Goal: Task Accomplishment & Management: Manage account settings

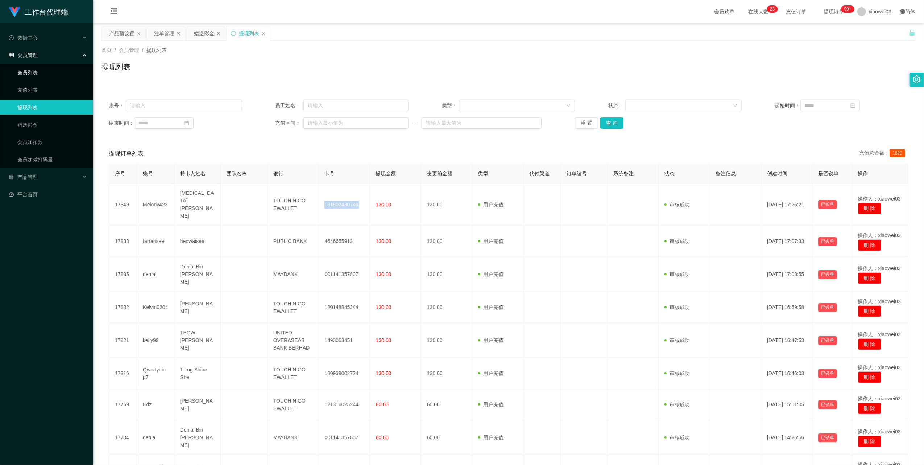
click at [46, 67] on link "会员列表" at bounding box center [52, 72] width 70 height 14
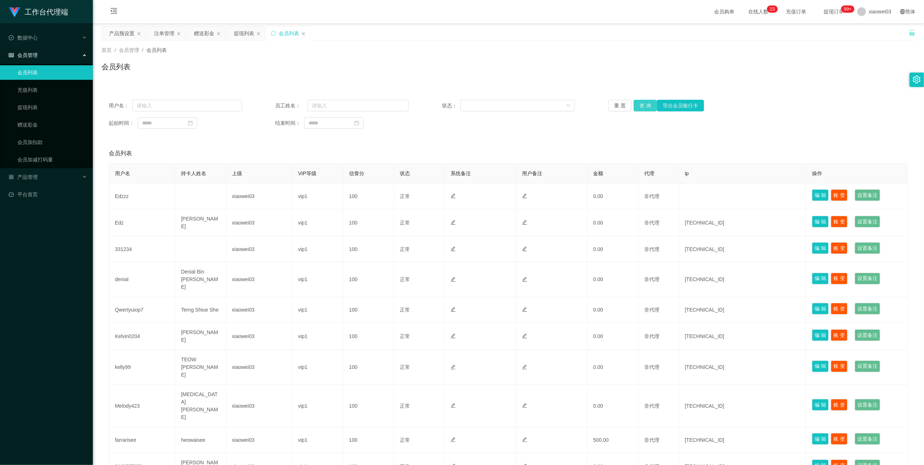
click at [642, 106] on button "查 询" at bounding box center [645, 106] width 23 height 12
drag, startPoint x: 338, startPoint y: 101, endPoint x: 323, endPoint y: 105, distance: 15.6
click at [339, 101] on input "text" at bounding box center [357, 106] width 101 height 12
click at [160, 98] on div "用户名： 员工姓名： 状态： 重 置 查 询 导出会员银行卡 起始时间： 结束时间：" at bounding box center [508, 113] width 814 height 43
click at [171, 102] on input "text" at bounding box center [187, 106] width 110 height 12
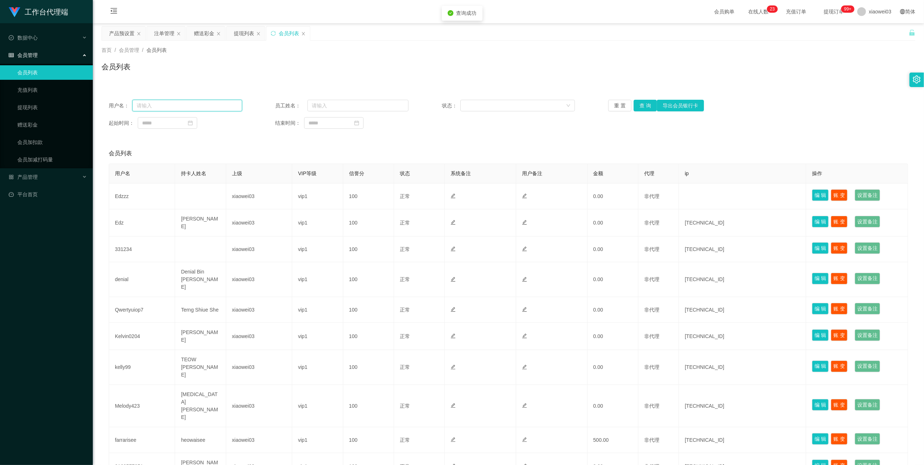
paste input "100057473870"
type input "100057473870"
click at [637, 106] on button "查 询" at bounding box center [645, 106] width 23 height 12
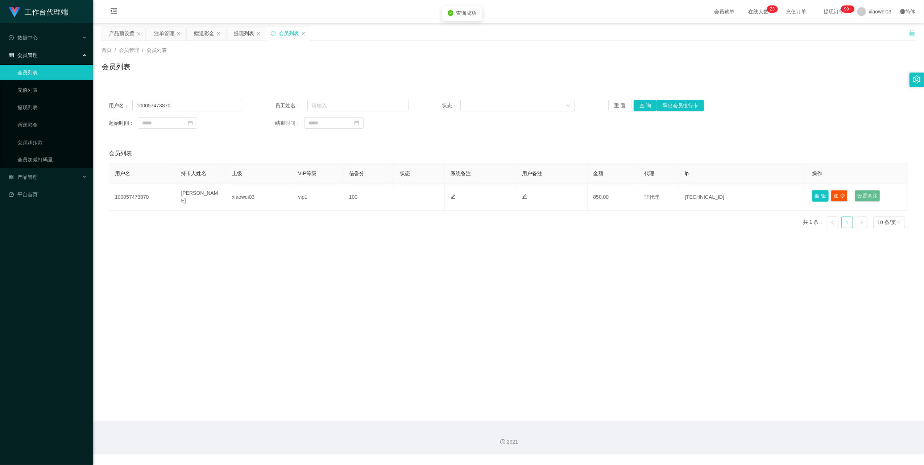
click at [818, 196] on button "编 辑" at bounding box center [820, 196] width 17 height 12
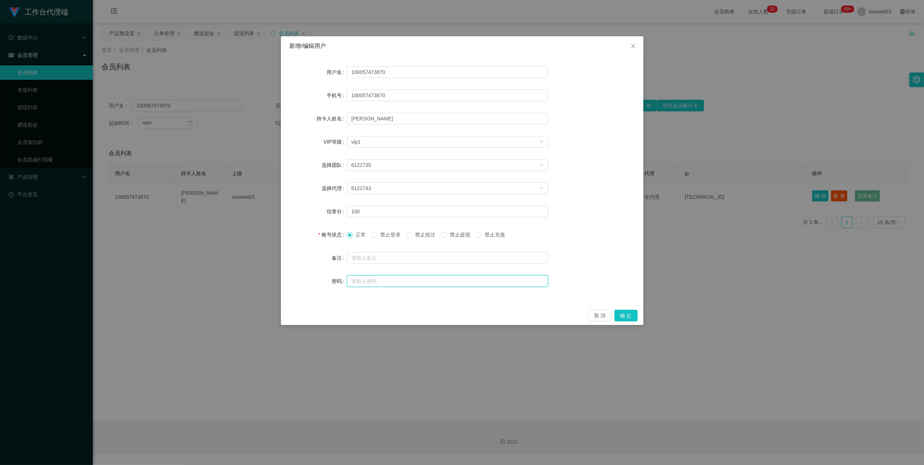
click at [389, 279] on input "text" at bounding box center [447, 281] width 201 height 12
drag, startPoint x: 360, startPoint y: 318, endPoint x: 363, endPoint y: 305, distance: 13.0
click at [360, 318] on div "取 消 确 定" at bounding box center [462, 316] width 351 height 12
click at [375, 283] on input "text" at bounding box center [447, 281] width 201 height 12
paste input "565287"
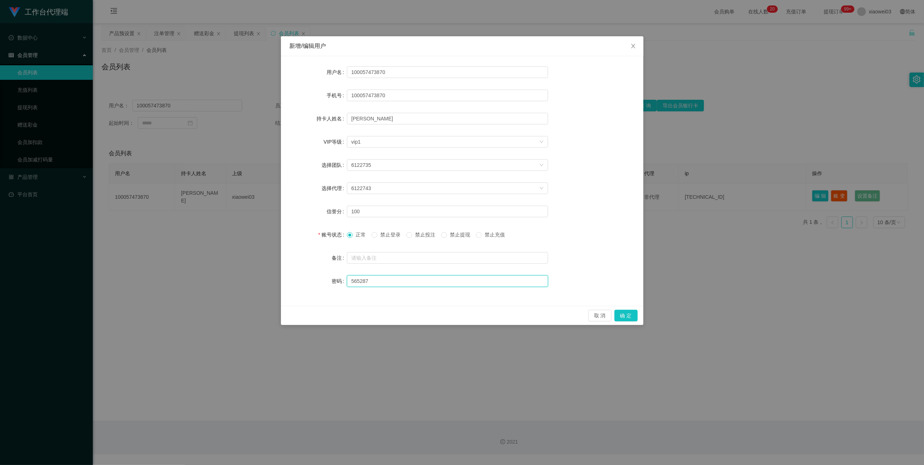
type input "565287"
drag, startPoint x: 631, startPoint y: 312, endPoint x: 624, endPoint y: 314, distance: 7.0
click at [631, 312] on button "确 定" at bounding box center [625, 316] width 23 height 12
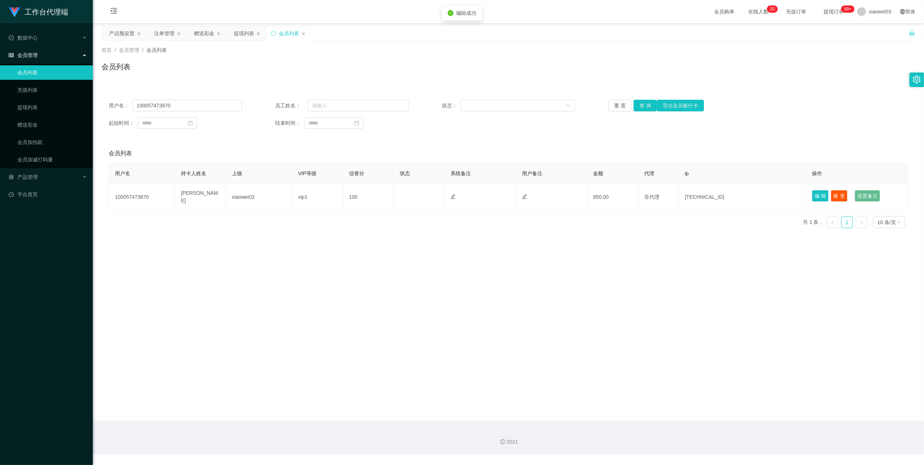
drag, startPoint x: 601, startPoint y: 325, endPoint x: 606, endPoint y: 325, distance: 5.1
click at [603, 325] on main "关闭左侧 关闭右侧 关闭其它 刷新页面 产品预设置 注单管理 赠送彩金 提现列表 会员列表 首页 / 会员管理 / 会员列表 / 会员列表 用户名： 1000…" at bounding box center [508, 221] width 831 height 397
click at [199, 106] on input "100057473870" at bounding box center [187, 106] width 110 height 12
click at [246, 34] on div "提现列表" at bounding box center [244, 33] width 20 height 14
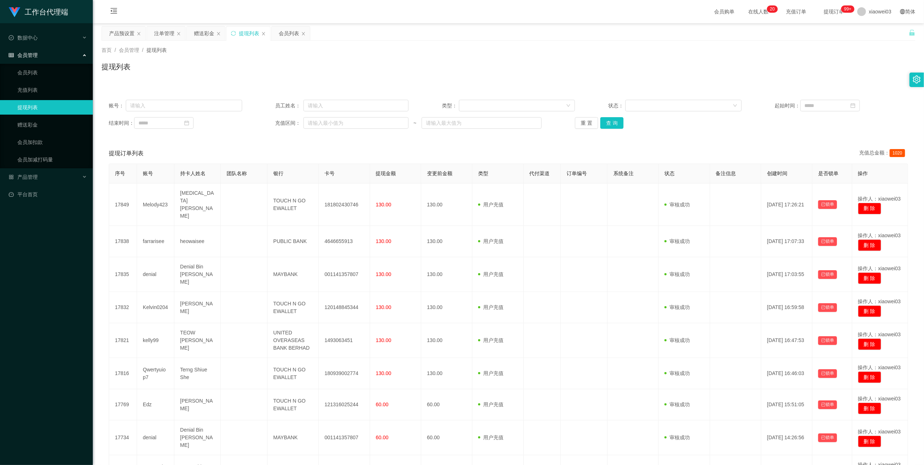
click at [165, 32] on div "注单管理" at bounding box center [164, 33] width 20 height 14
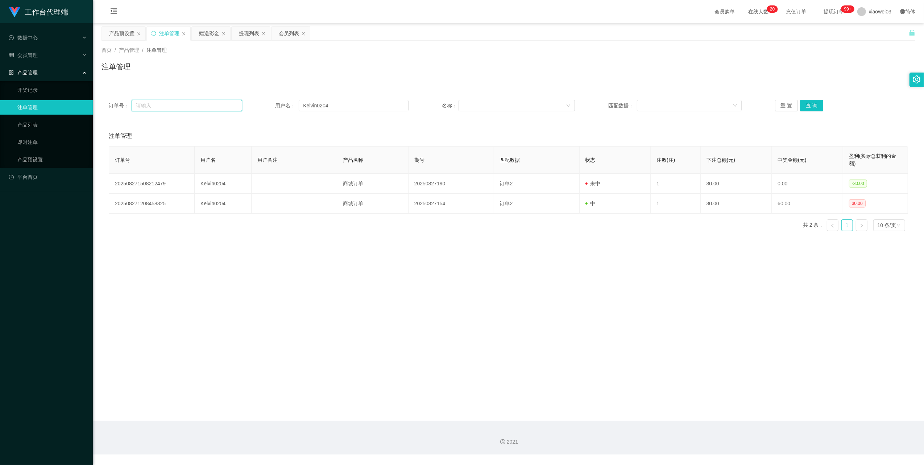
click at [201, 103] on input "text" at bounding box center [187, 106] width 111 height 12
click at [349, 102] on input "Kelvin0204" at bounding box center [354, 106] width 110 height 12
paste input "100057473870"
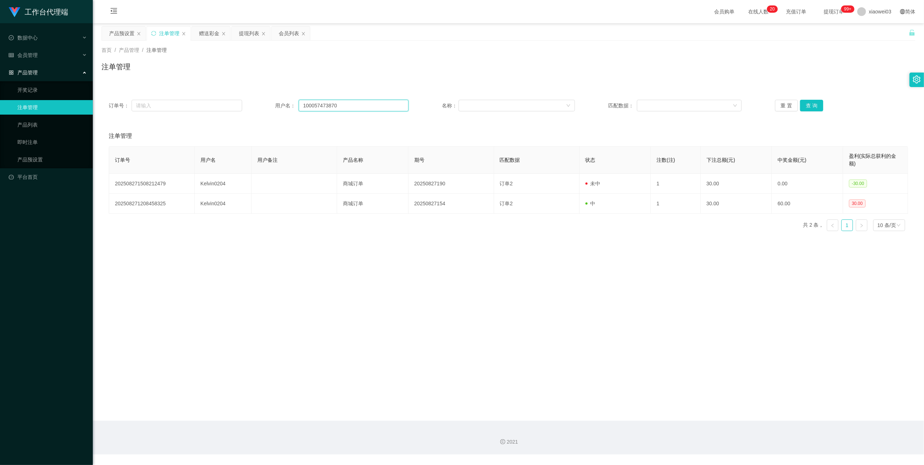
type input "100057473870"
click at [805, 106] on button "查 询" at bounding box center [811, 106] width 23 height 12
click at [253, 32] on div "提现列表" at bounding box center [249, 33] width 20 height 14
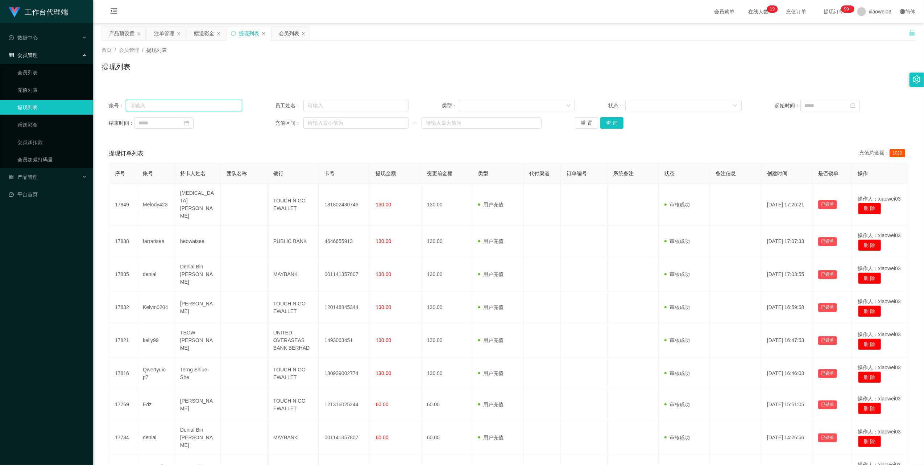
click at [173, 101] on input "text" at bounding box center [184, 106] width 116 height 12
paste input "100057473870"
type input "100057473870"
click at [611, 121] on button "查 询" at bounding box center [611, 123] width 23 height 12
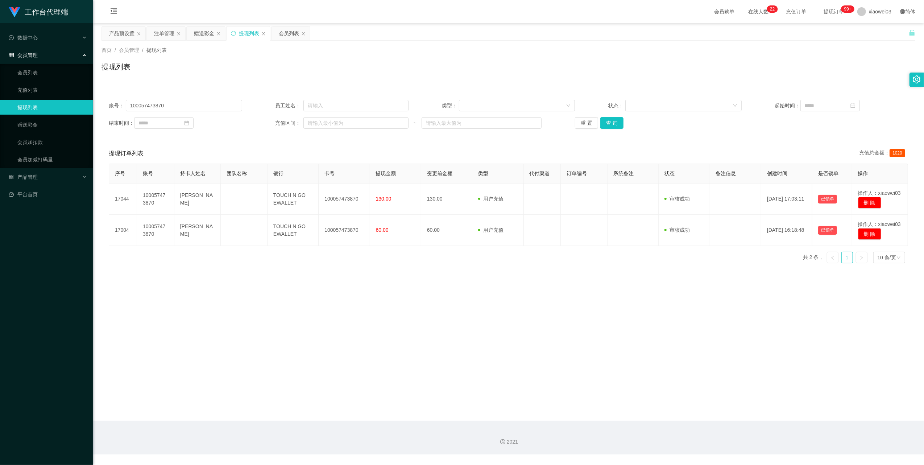
click at [201, 35] on div "赠送彩金" at bounding box center [204, 33] width 20 height 14
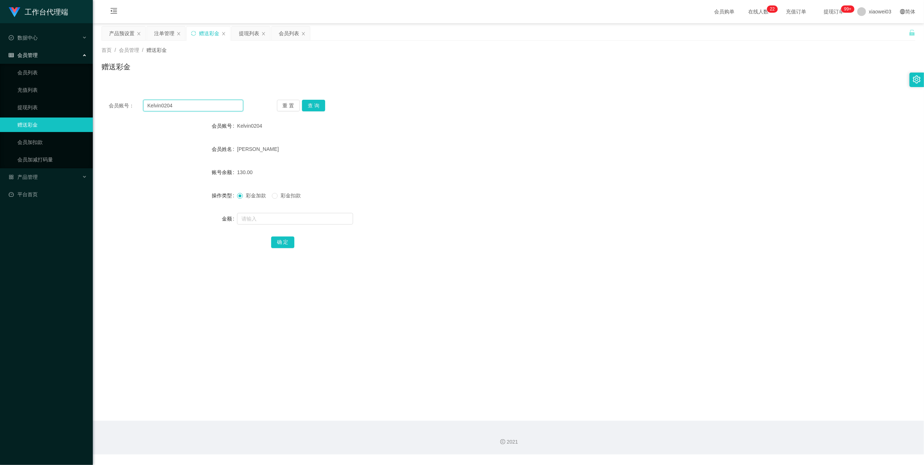
click at [198, 104] on input "Kelvin0204" at bounding box center [193, 106] width 100 height 12
paste input "100057473870"
type input "100057473870"
click at [316, 104] on button "查 询" at bounding box center [313, 106] width 23 height 12
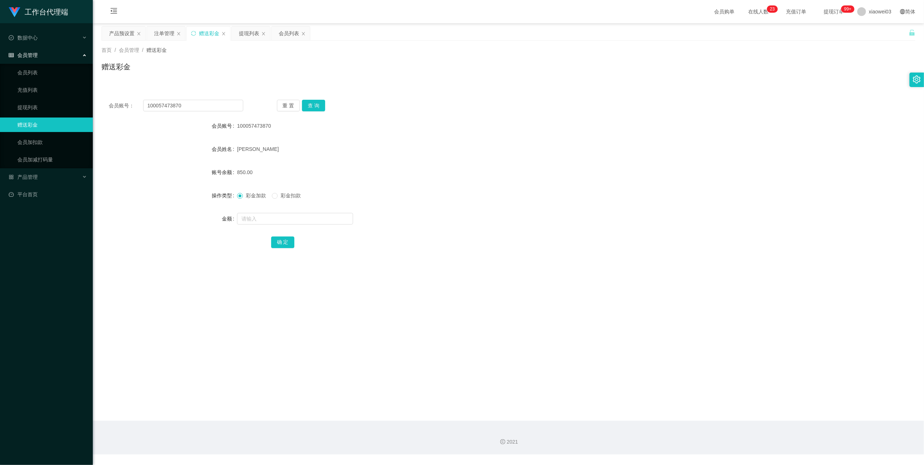
click at [118, 35] on div "产品预设置" at bounding box center [121, 33] width 25 height 14
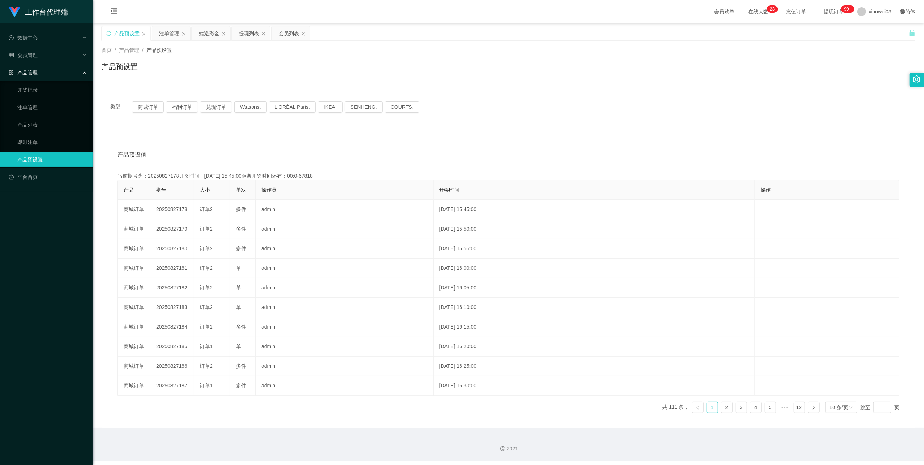
click at [254, 29] on div "提现列表" at bounding box center [249, 33] width 20 height 14
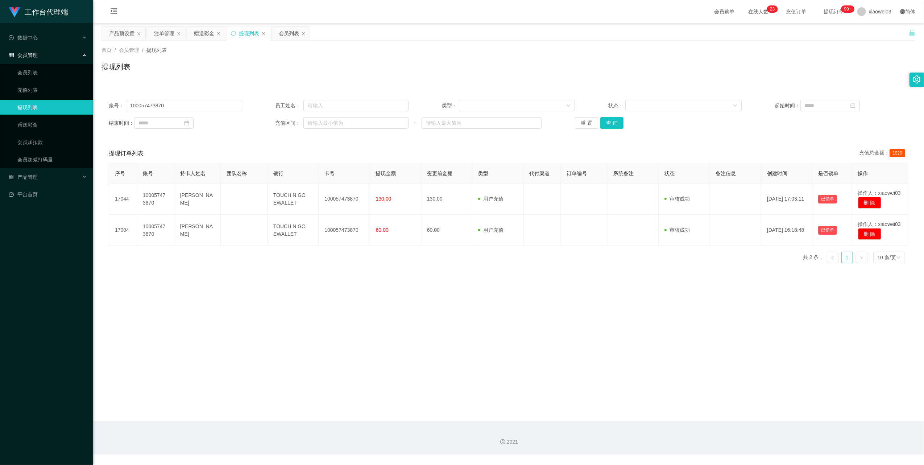
click at [166, 37] on div "注单管理" at bounding box center [164, 33] width 20 height 14
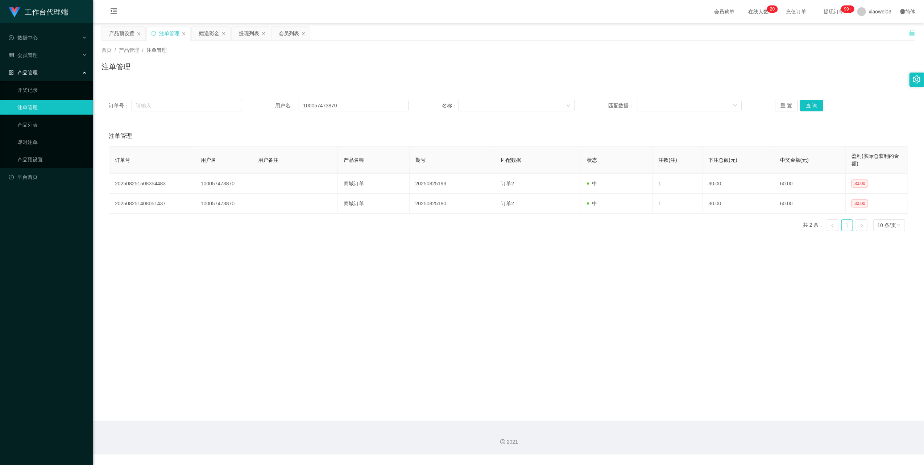
click at [116, 34] on div "产品预设置" at bounding box center [121, 33] width 25 height 14
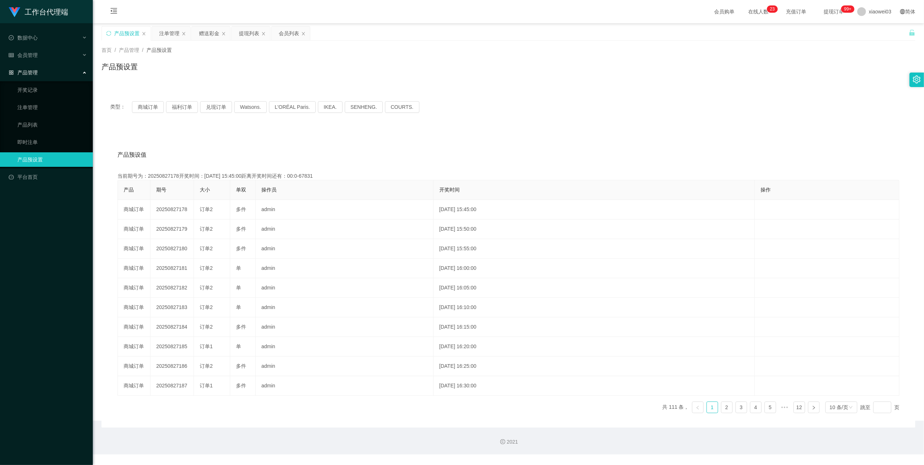
click at [199, 33] on div "赠送彩金" at bounding box center [211, 33] width 38 height 14
click at [206, 34] on div "赠送彩金" at bounding box center [209, 33] width 20 height 14
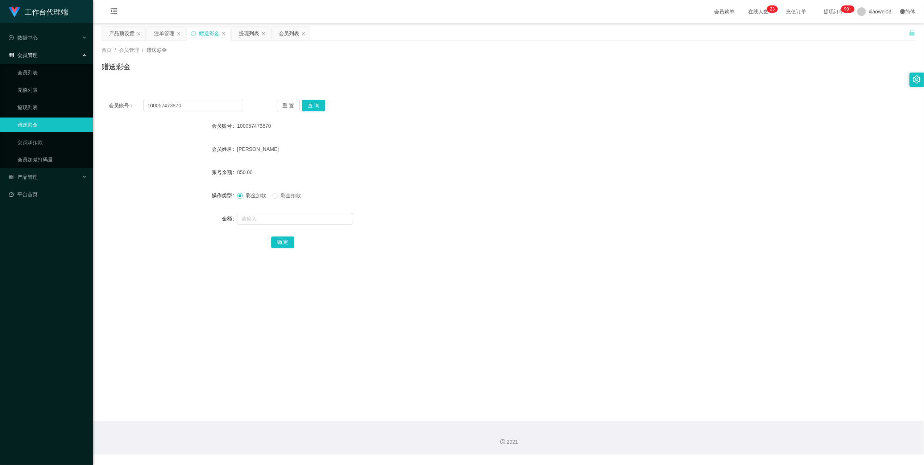
click at [276, 200] on div "彩金加款 彩金扣款" at bounding box center [474, 195] width 475 height 14
drag, startPoint x: 276, startPoint y: 200, endPoint x: 264, endPoint y: 220, distance: 22.8
click at [264, 220] on input "text" at bounding box center [295, 219] width 116 height 12
click at [270, 194] on div "彩金加款 彩金扣款" at bounding box center [272, 196] width 70 height 8
click at [262, 221] on input "text" at bounding box center [295, 219] width 116 height 12
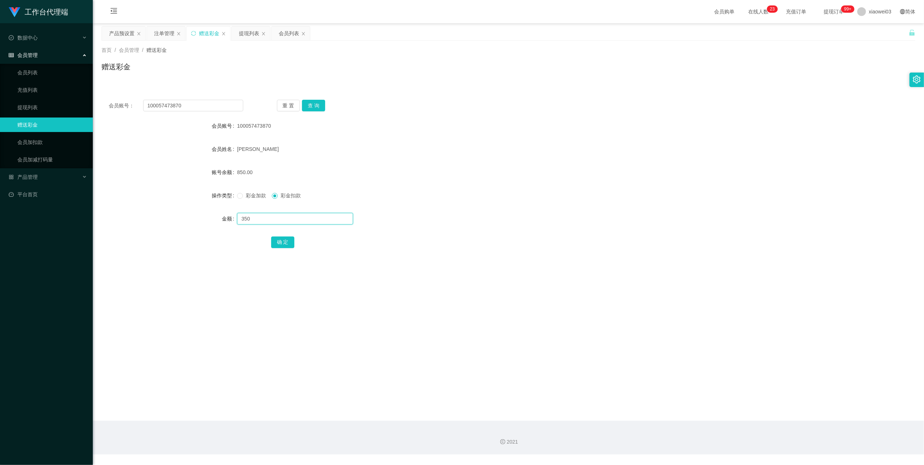
type input "350"
click at [257, 34] on div "提现列表" at bounding box center [249, 33] width 20 height 14
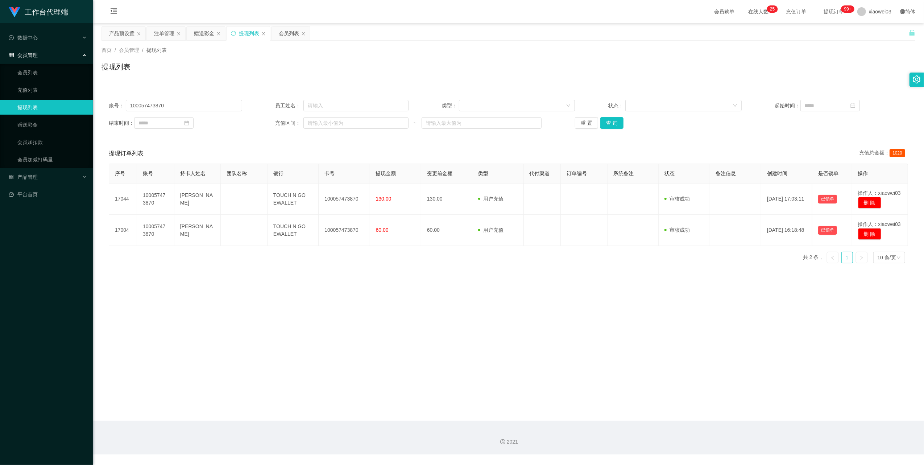
click at [205, 34] on div "赠送彩金" at bounding box center [204, 33] width 20 height 14
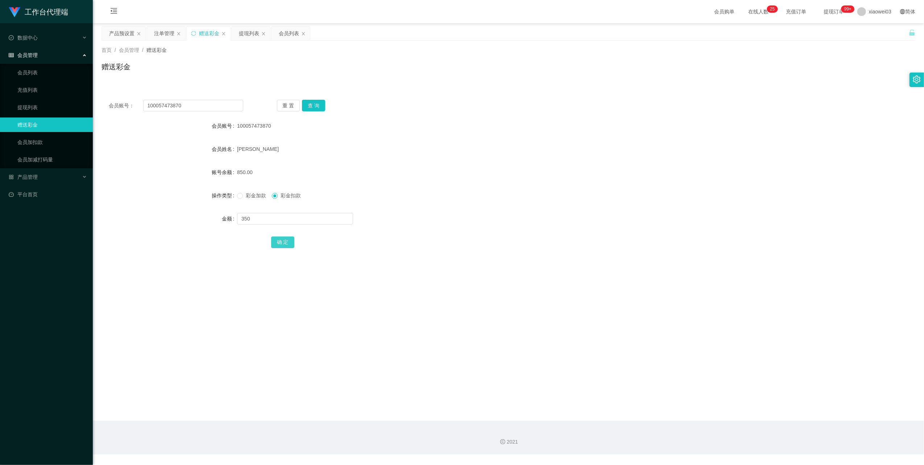
click at [285, 244] on button "确 定" at bounding box center [282, 242] width 23 height 12
click at [441, 291] on main "关闭左侧 关闭右侧 关闭其它 刷新页面 产品预设置 注单管理 赠送彩金 提现列表 会员列表 首页 / 会员管理 / 赠送彩金 / 赠送彩金 会员账号： 100…" at bounding box center [508, 221] width 831 height 397
drag, startPoint x: 215, startPoint y: 106, endPoint x: 55, endPoint y: 99, distance: 160.4
click at [55, 99] on section "工作台代理端 数据中心 会员管理 会员列表 充值列表 提现列表 赠送彩金 会员加扣款 会员加减打码量 产品管理 开奖记录 注单管理 产品列表 即时注单 产品预…" at bounding box center [462, 227] width 924 height 454
click at [451, 83] on div "首页 / 会员管理 / 赠送彩金 / 赠送彩金" at bounding box center [508, 62] width 831 height 43
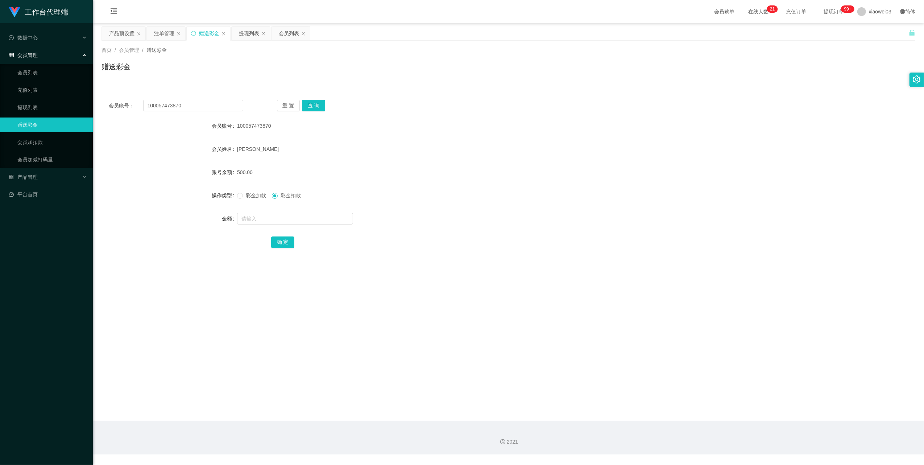
click at [296, 34] on div "会员列表" at bounding box center [289, 33] width 20 height 14
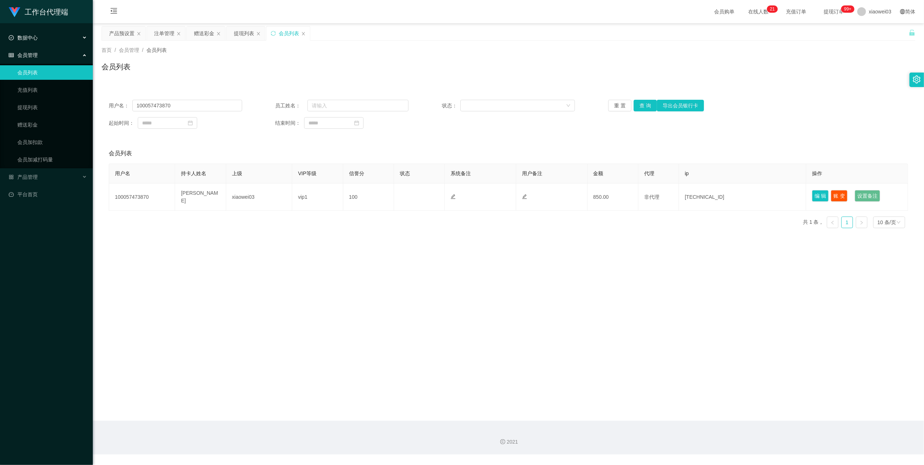
click at [77, 40] on div "数据中心" at bounding box center [46, 37] width 93 height 14
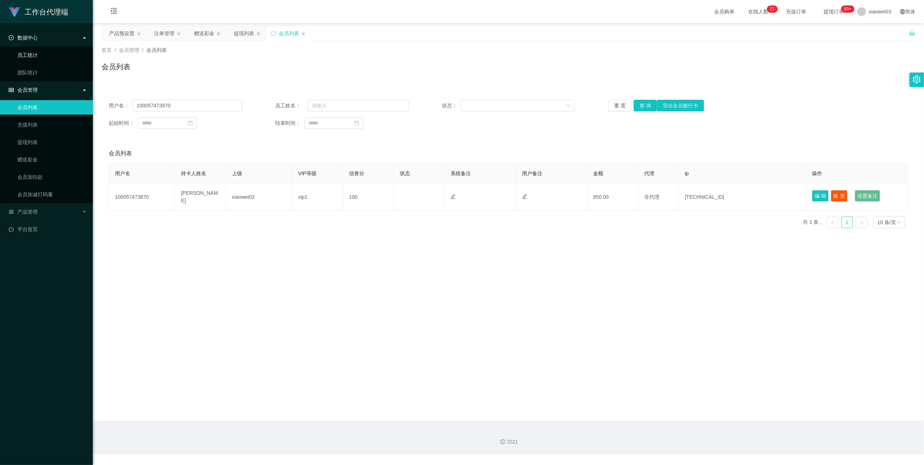
click at [53, 54] on link "员工统计" at bounding box center [52, 55] width 70 height 14
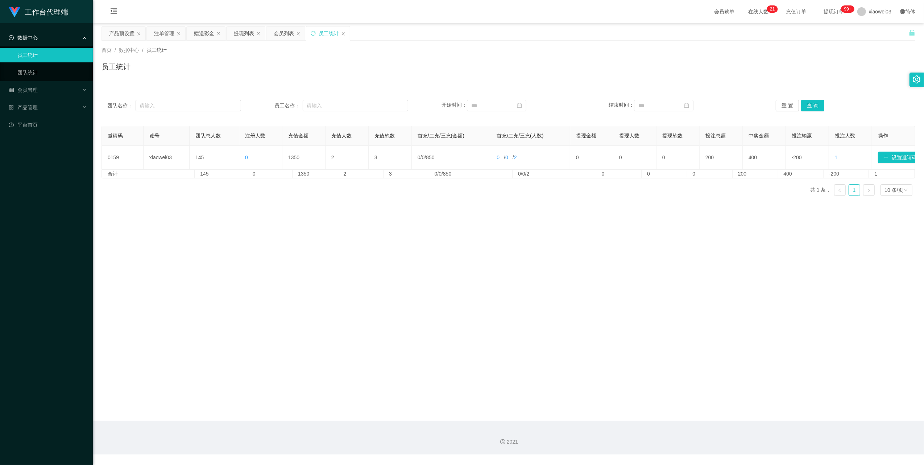
click at [360, 99] on div "团队名称： 员工名称： 开始时间： 结束时间： 重 置 查 询" at bounding box center [508, 105] width 814 height 26
click at [360, 101] on input "text" at bounding box center [355, 106] width 105 height 12
paste input "100057473870"
type input "100057473870"
click at [812, 103] on button "查 询" at bounding box center [812, 106] width 23 height 12
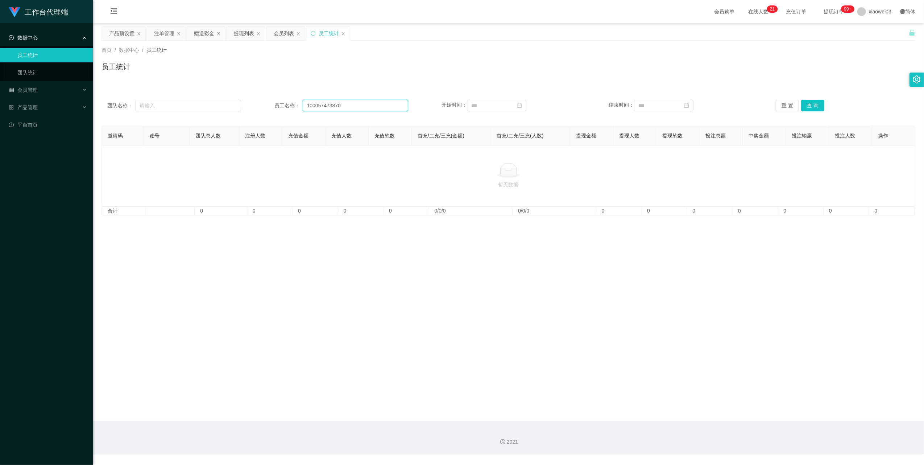
drag, startPoint x: 368, startPoint y: 102, endPoint x: 276, endPoint y: 101, distance: 91.3
click at [276, 101] on div "员工名称： 100057473870" at bounding box center [341, 106] width 134 height 12
click at [79, 90] on div "会员管理" at bounding box center [46, 90] width 93 height 14
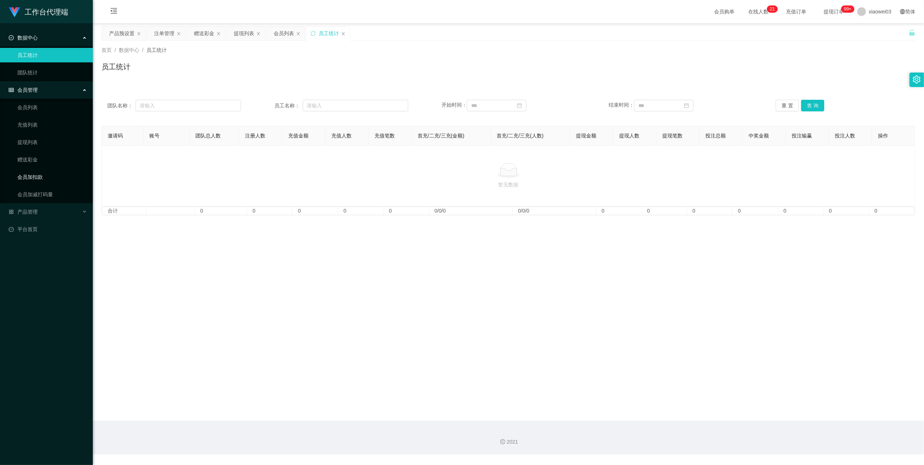
click at [51, 175] on link "会员加扣款" at bounding box center [52, 177] width 70 height 14
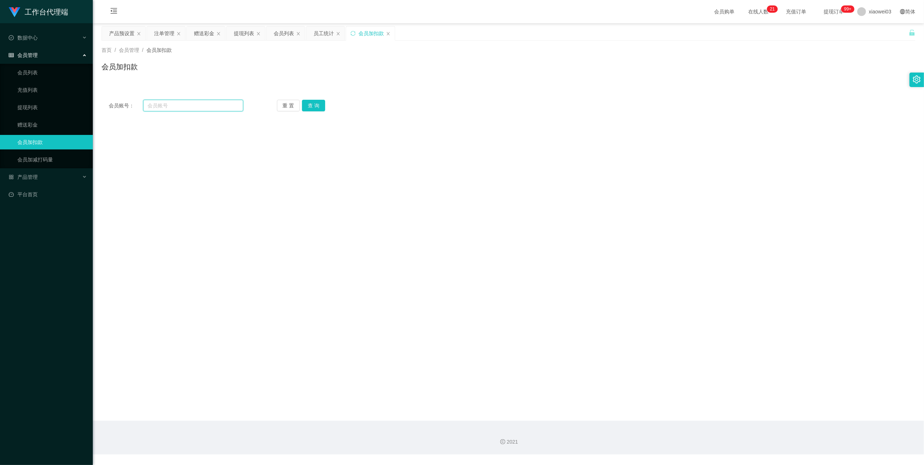
drag, startPoint x: 193, startPoint y: 105, endPoint x: 202, endPoint y: 104, distance: 8.8
click at [193, 105] on input "text" at bounding box center [193, 106] width 100 height 12
paste input "100057473870"
type input "100057473870"
drag, startPoint x: 315, startPoint y: 105, endPoint x: 313, endPoint y: 115, distance: 10.7
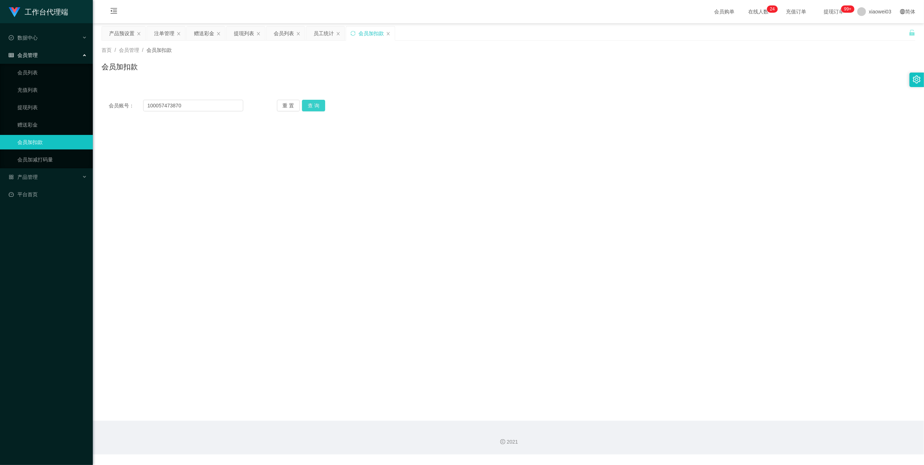
click at [315, 104] on button "查 询" at bounding box center [313, 106] width 23 height 12
click at [63, 157] on link "会员加减打码量" at bounding box center [52, 159] width 70 height 14
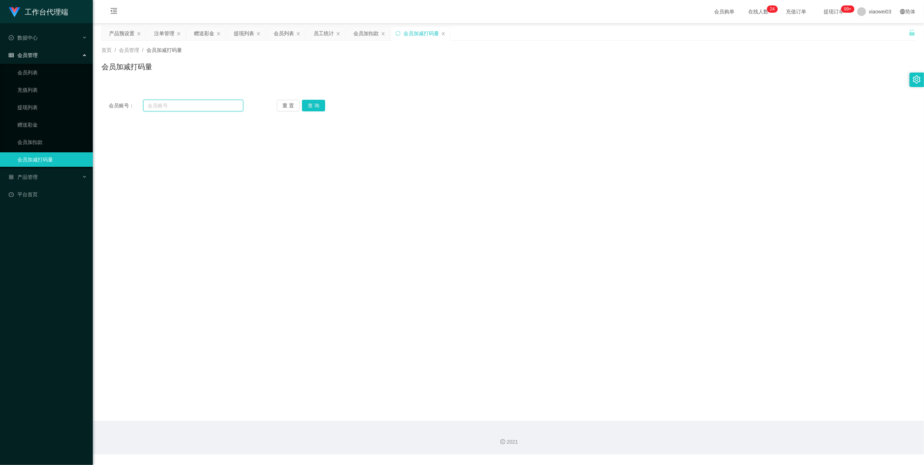
click at [172, 110] on input "text" at bounding box center [193, 106] width 100 height 12
paste input "100057473870"
type input "100057473870"
click at [315, 107] on button "查 询" at bounding box center [313, 106] width 23 height 12
click at [40, 175] on div "产品管理" at bounding box center [46, 177] width 93 height 14
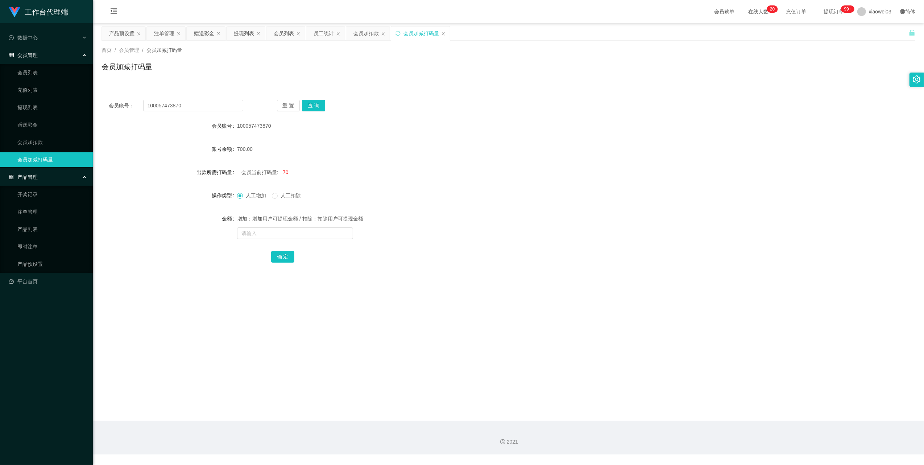
click at [40, 175] on div "产品管理" at bounding box center [46, 177] width 93 height 14
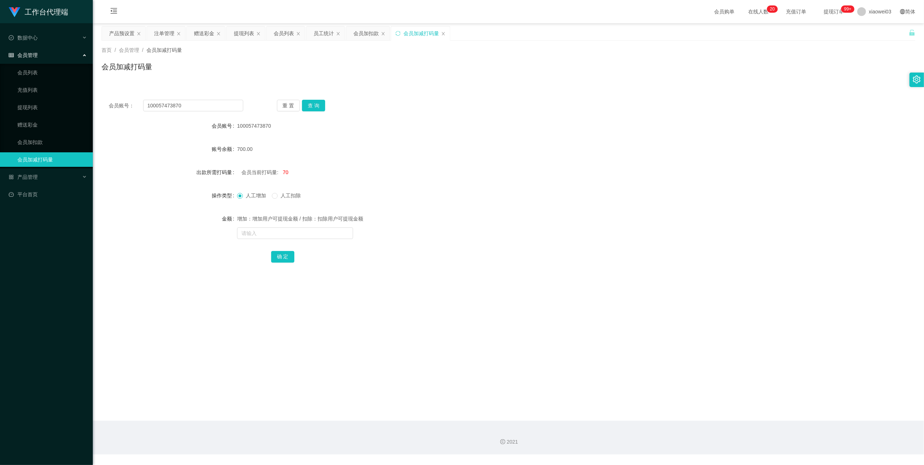
drag, startPoint x: 445, startPoint y: 29, endPoint x: 415, endPoint y: 36, distance: 31.6
click at [445, 30] on div "会员加减打码量" at bounding box center [420, 33] width 59 height 14
click at [445, 32] on icon "图标: close" at bounding box center [443, 34] width 4 height 4
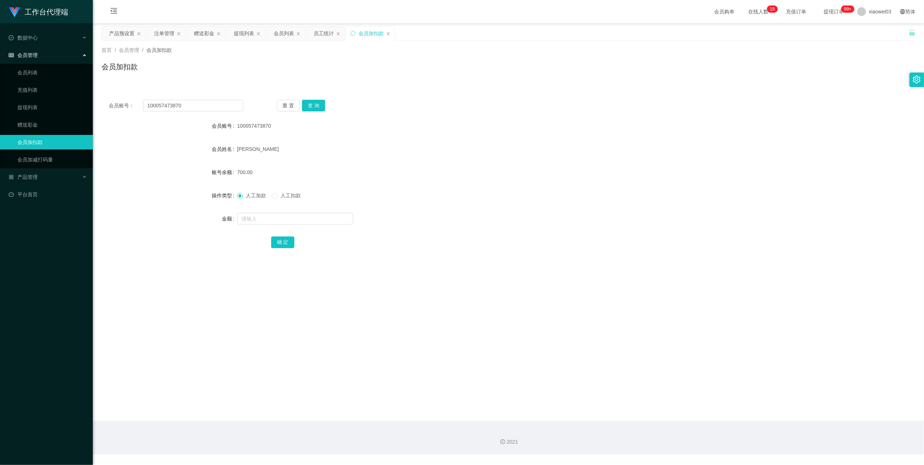
click at [390, 33] on icon "图标: close" at bounding box center [388, 33] width 3 height 3
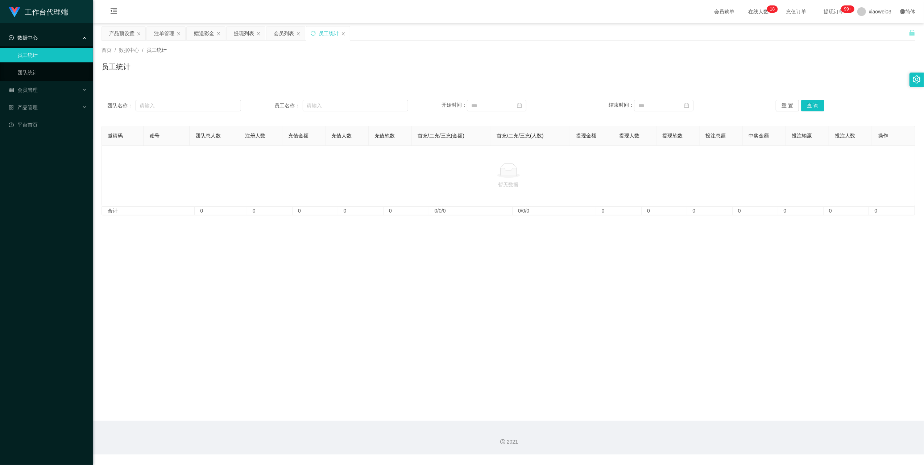
click at [345, 35] on icon "图标: close" at bounding box center [343, 34] width 4 height 4
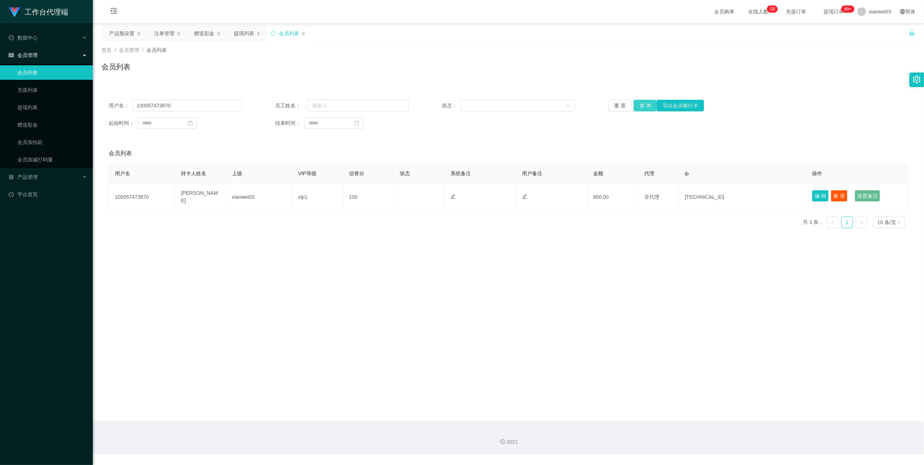
click at [644, 101] on button "查 询" at bounding box center [645, 106] width 23 height 12
click at [448, 265] on main "关闭左侧 关闭右侧 关闭其它 刷新页面 产品预设置 注单管理 赠送彩金 提现列表 会员列表 首页 / 会员管理 / 会员列表 / 会员列表 用户名： 1000…" at bounding box center [508, 221] width 831 height 397
click at [239, 34] on div "提现列表" at bounding box center [244, 33] width 20 height 14
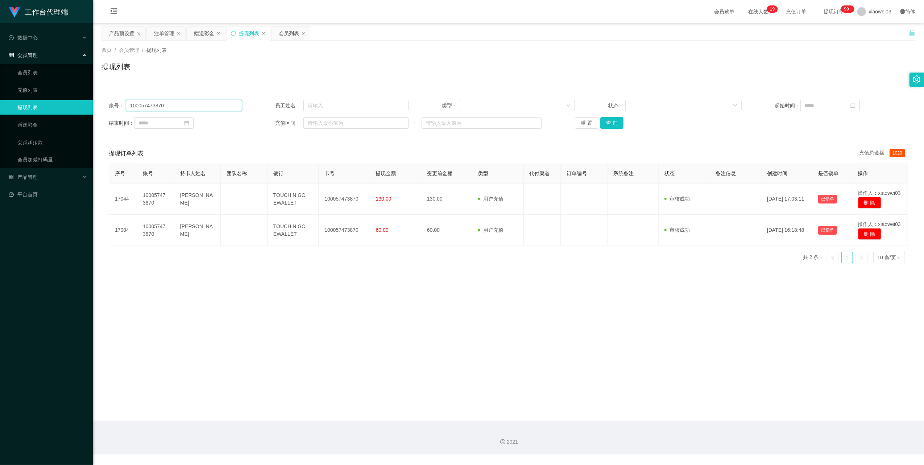
click at [209, 102] on input "100057473870" at bounding box center [184, 106] width 116 height 12
click at [615, 125] on button "查 询" at bounding box center [611, 123] width 23 height 12
click at [459, 287] on main "关闭左侧 关闭右侧 关闭其它 刷新页面 产品预设置 注单管理 赠送彩金 提现列表 会员列表 首页 / 会员管理 / 提现列表 / 提现列表 账号： 10005…" at bounding box center [508, 221] width 831 height 397
